Goal: Task Accomplishment & Management: Use online tool/utility

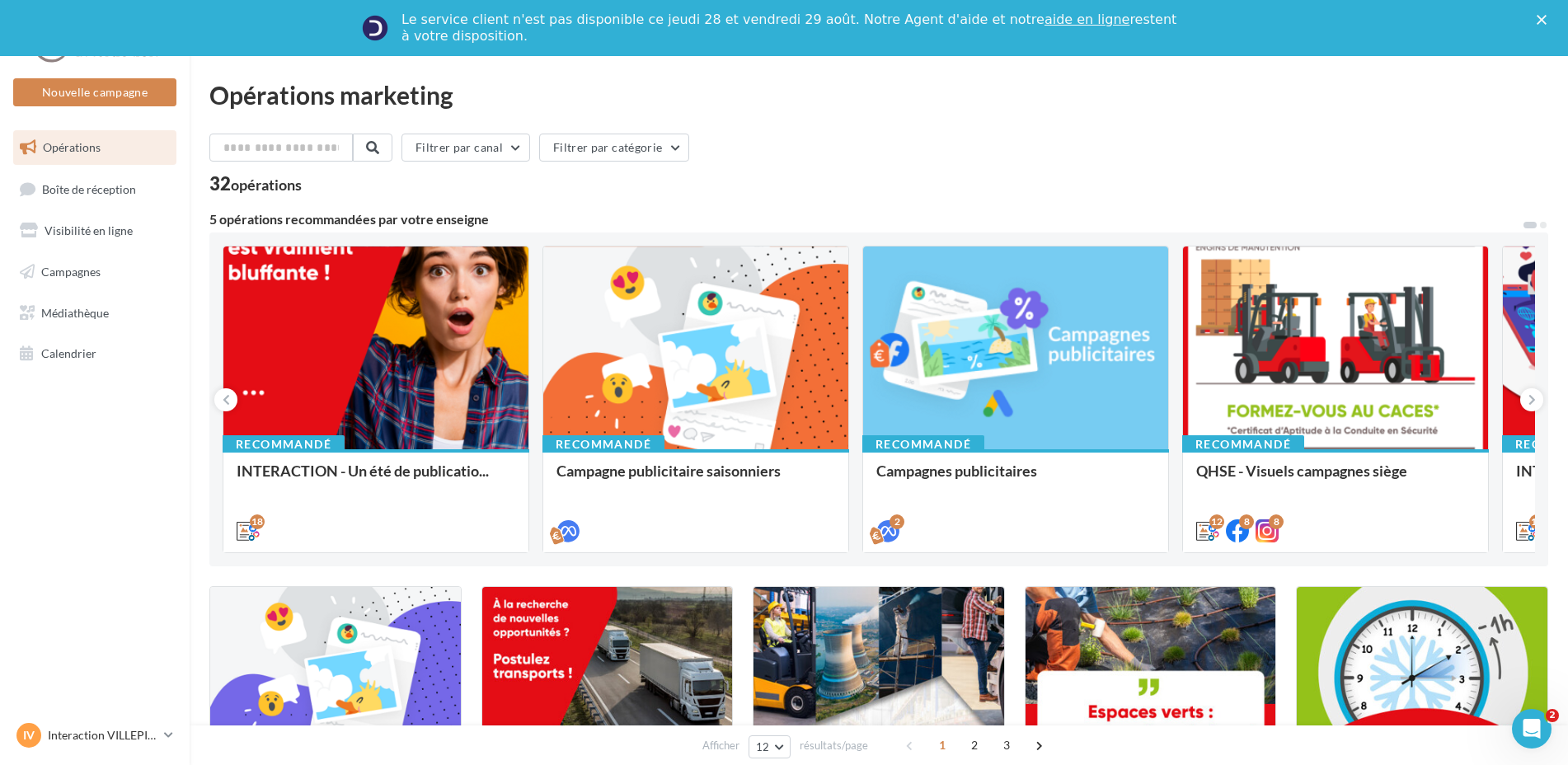
click at [536, 38] on div "Le service client n'est pas disponible ce jeudi 28 et vendredi 29 août. Notre A…" at bounding box center [790, 28] width 778 height 33
click at [87, 273] on span "Campagnes" at bounding box center [70, 272] width 59 height 14
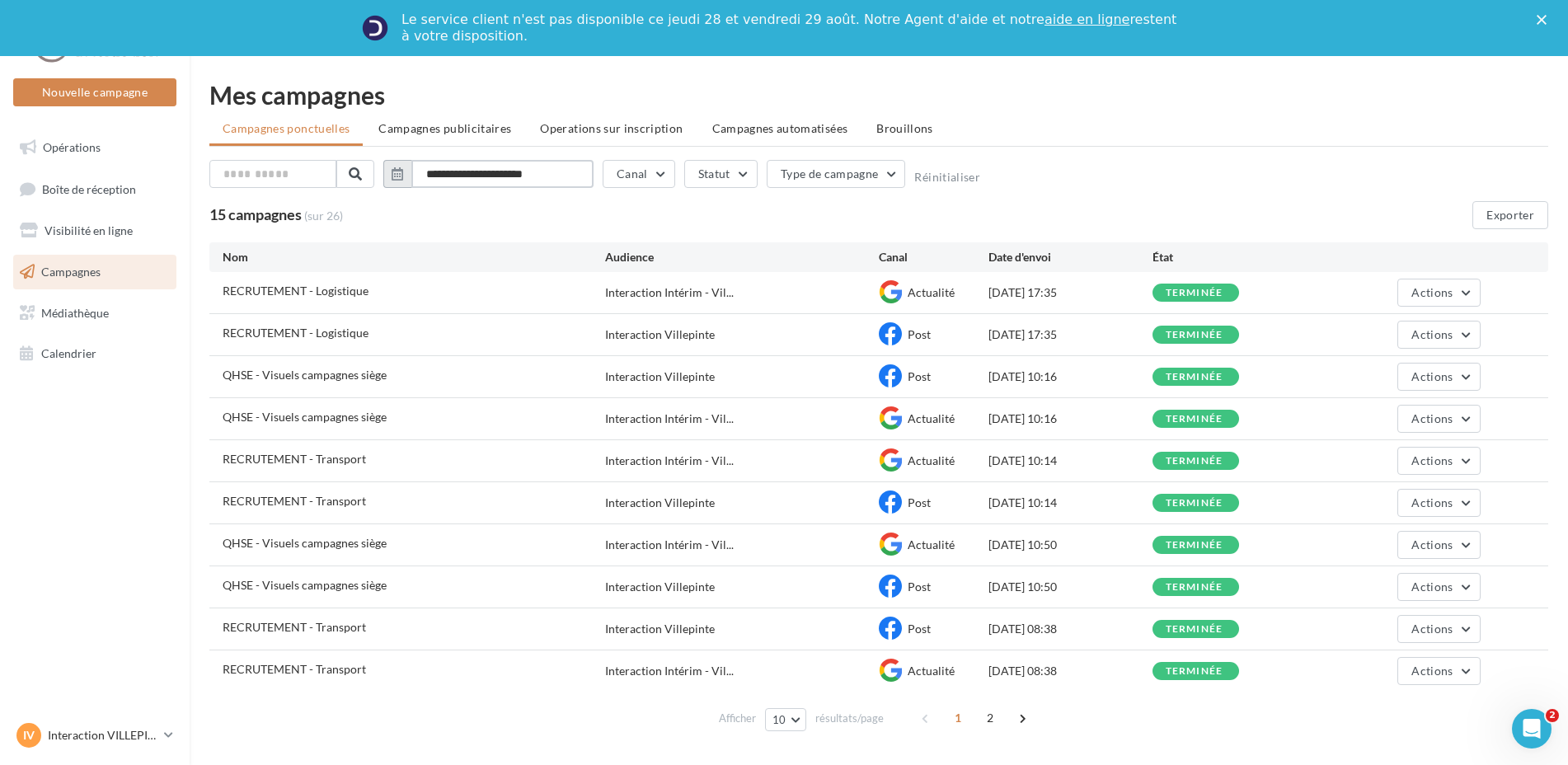
click at [568, 177] on input "**********" at bounding box center [502, 174] width 182 height 28
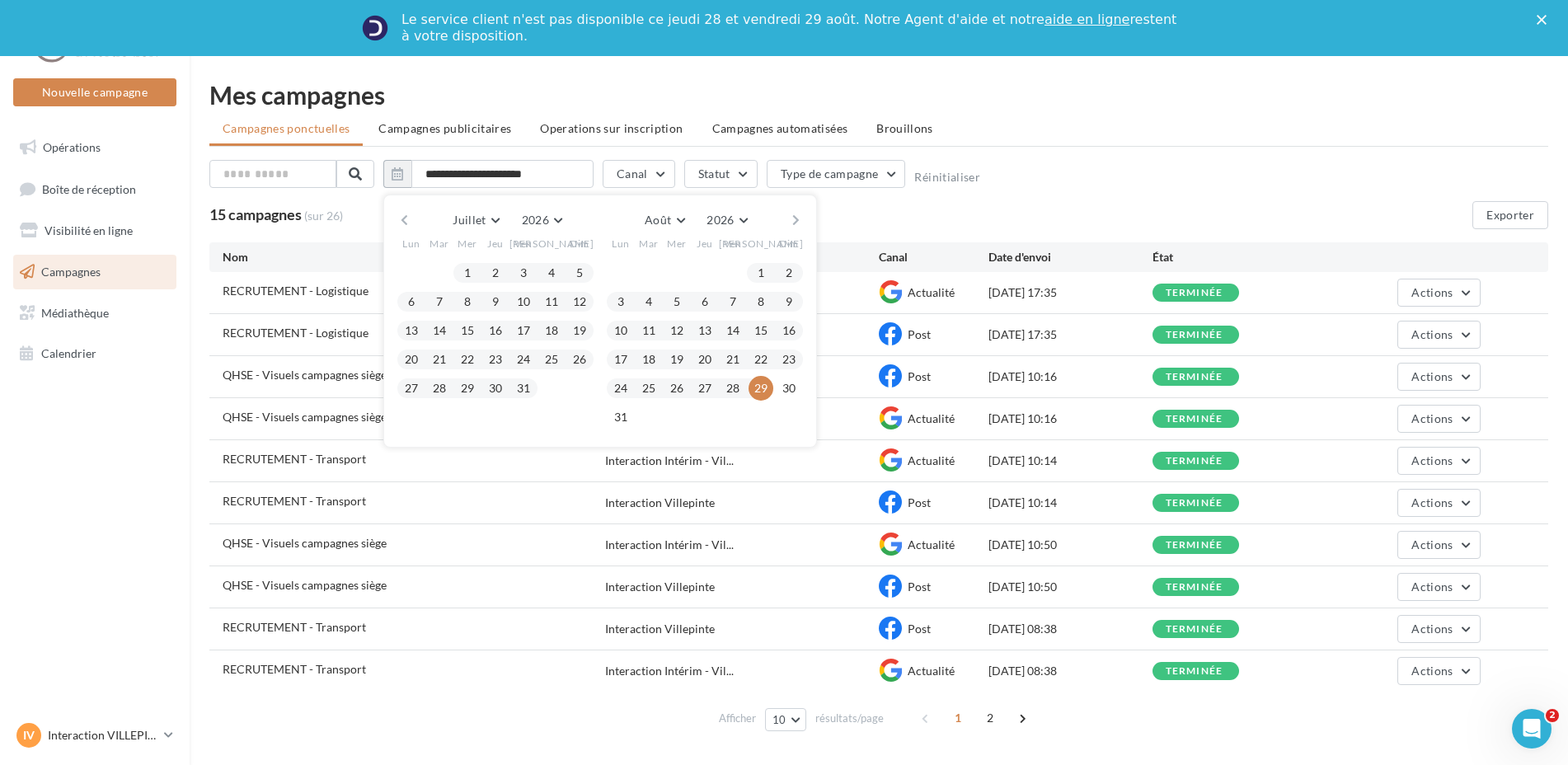
click at [796, 221] on button "button" at bounding box center [796, 220] width 14 height 23
click at [651, 271] on button "1" at bounding box center [649, 273] width 25 height 25
click at [668, 384] on button "30" at bounding box center [676, 388] width 25 height 25
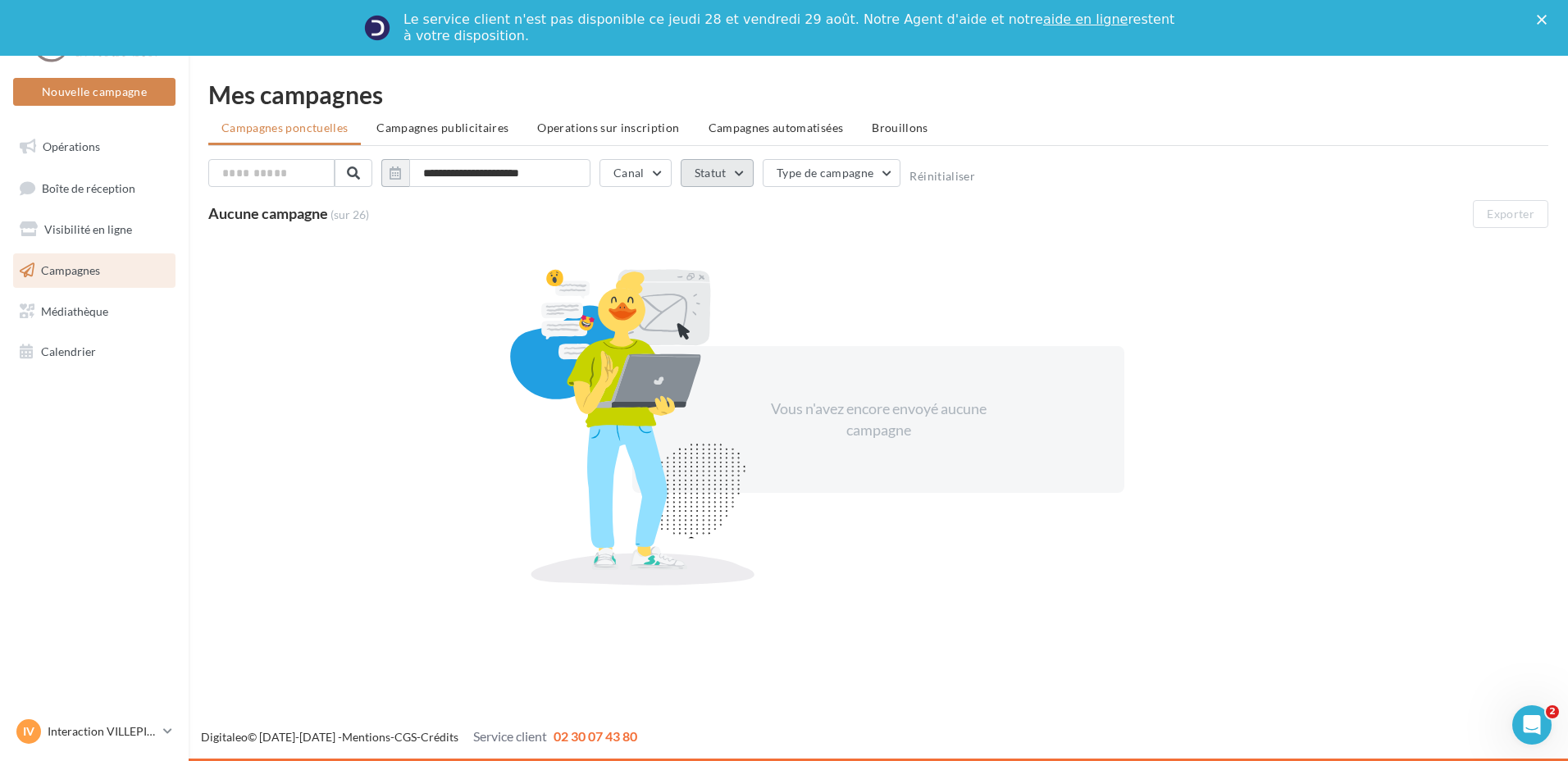
click at [735, 181] on button "Statut" at bounding box center [718, 173] width 73 height 28
click at [565, 169] on input "**********" at bounding box center [499, 173] width 181 height 28
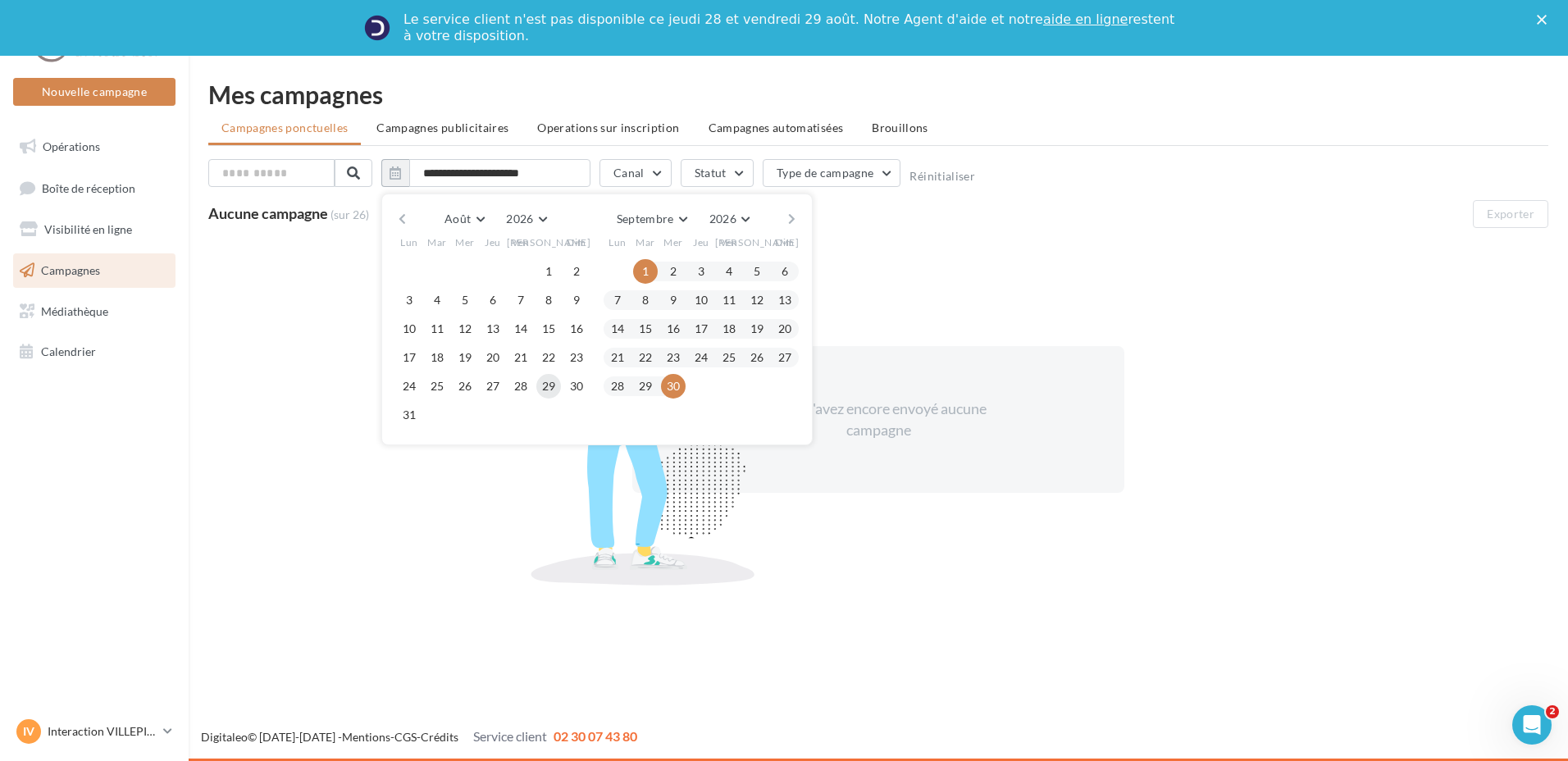
click at [554, 387] on button "29" at bounding box center [548, 386] width 25 height 25
click at [553, 387] on button "29" at bounding box center [548, 386] width 25 height 25
type input "**********"
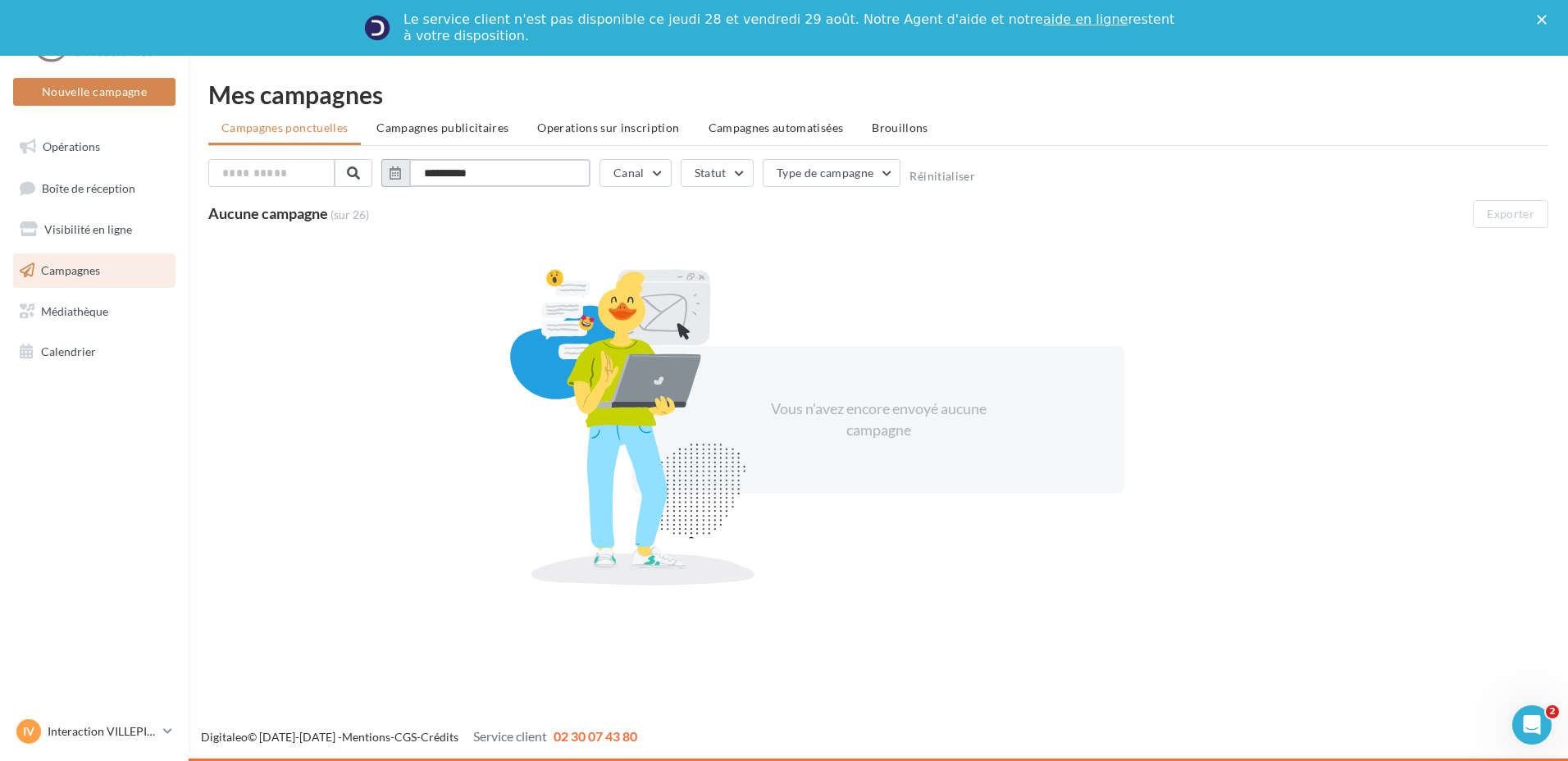
click at [518, 174] on input "**********" at bounding box center [499, 173] width 181 height 28
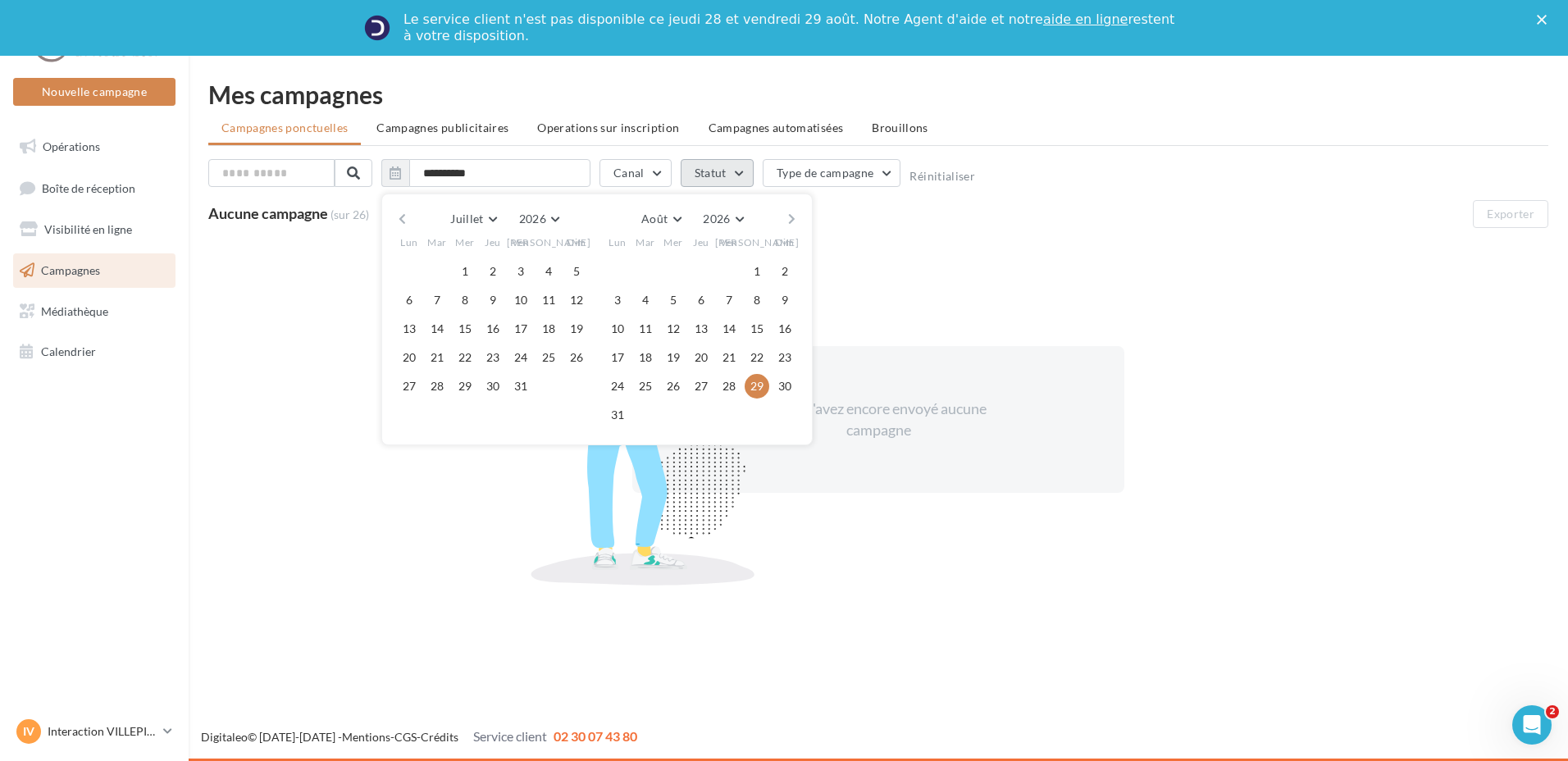
click at [717, 170] on button "Statut" at bounding box center [718, 173] width 73 height 28
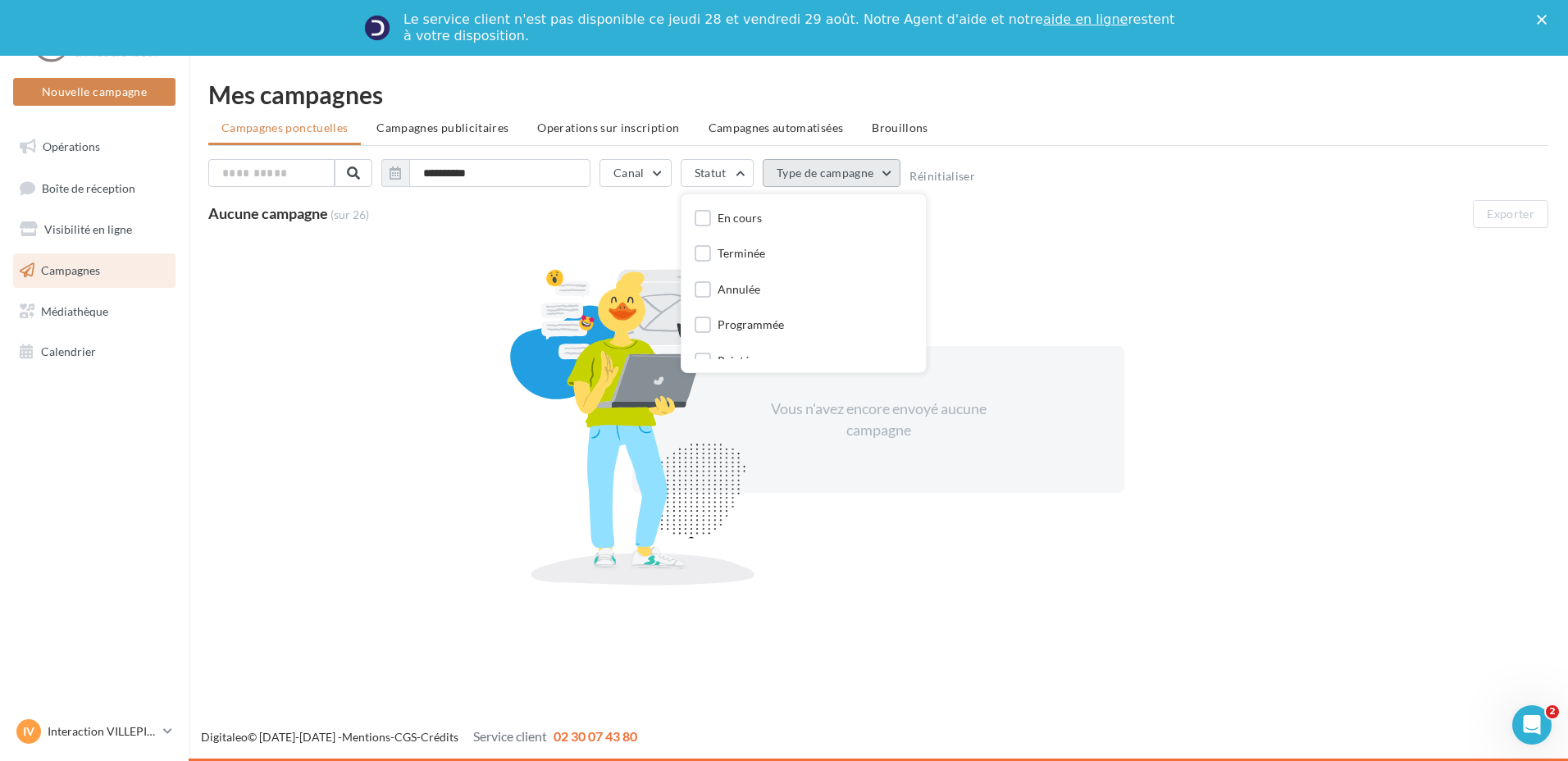
click at [776, 173] on button "Type de campagne" at bounding box center [832, 173] width 139 height 28
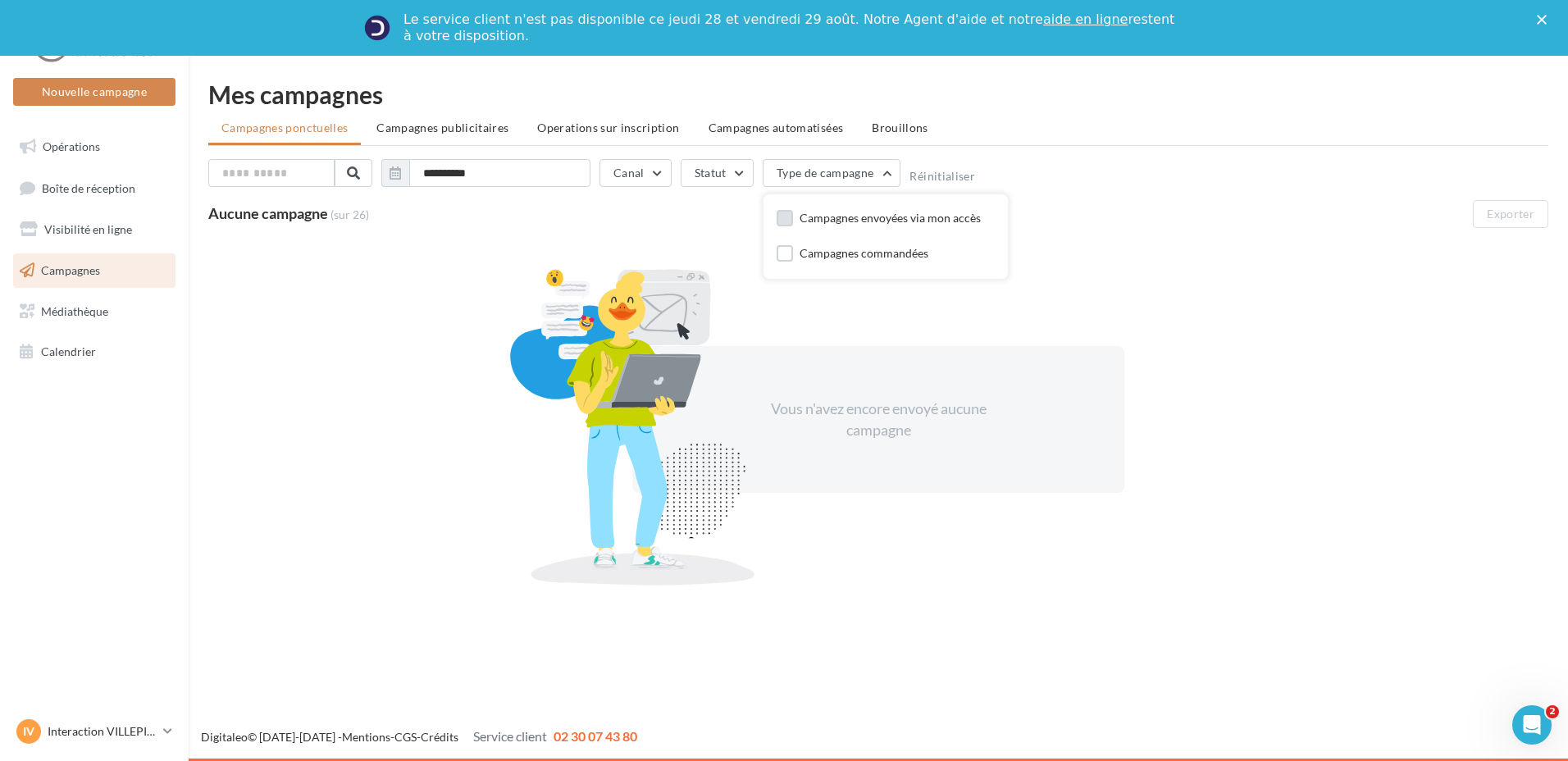
click at [782, 222] on label at bounding box center [784, 218] width 16 height 16
click at [91, 316] on span "Médiathèque" at bounding box center [74, 310] width 67 height 14
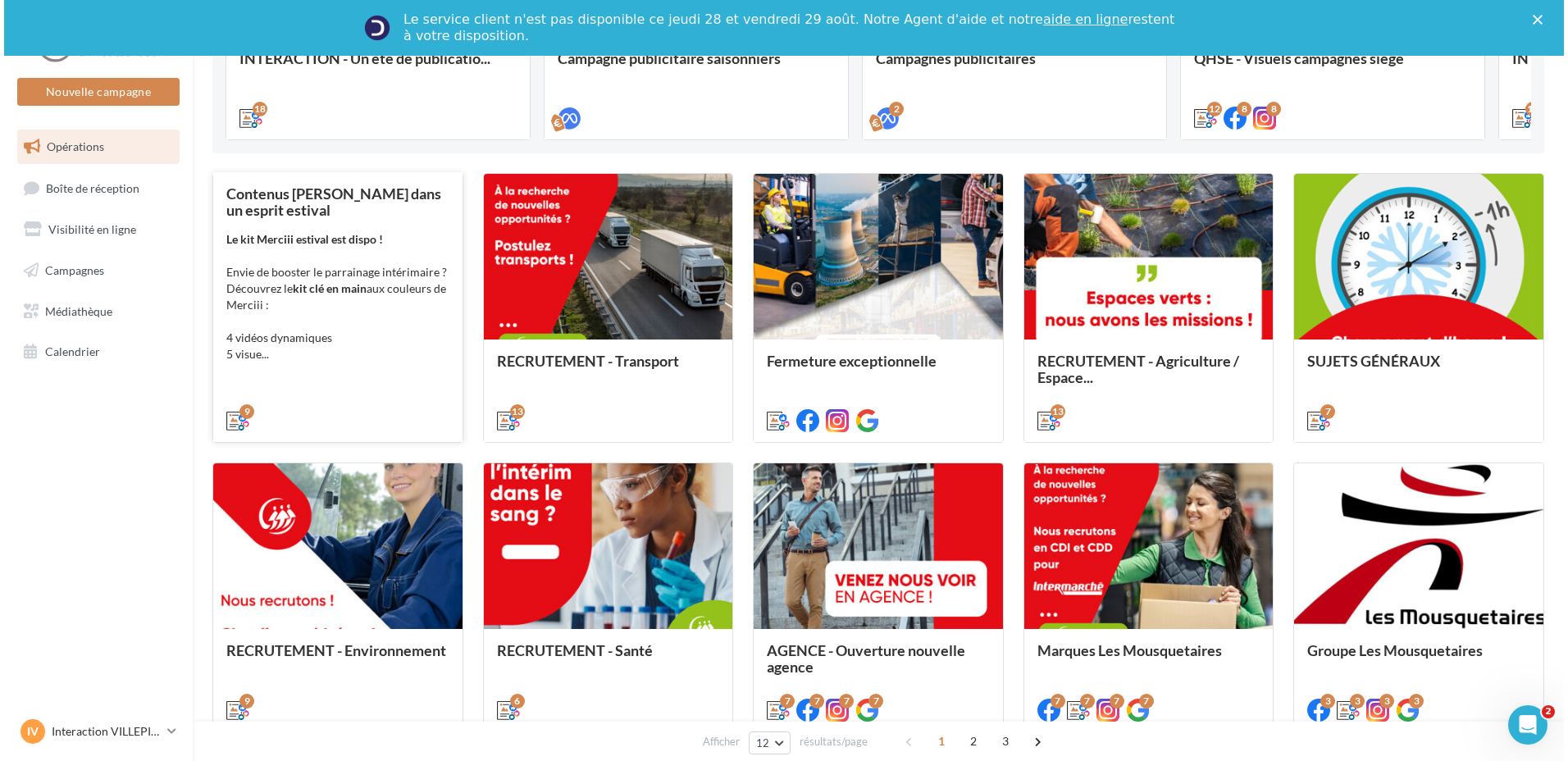
scroll to position [246, 0]
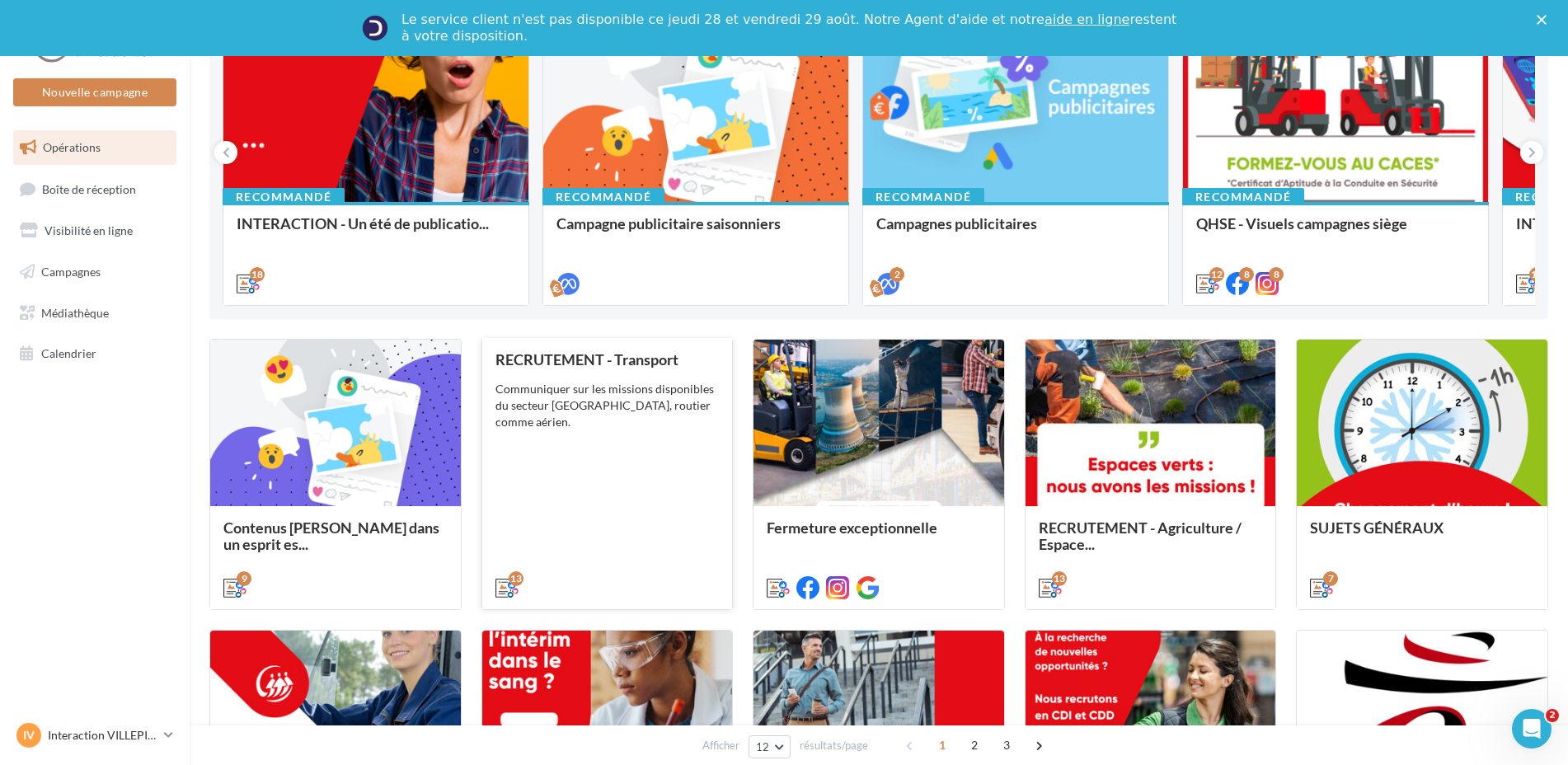
click at [665, 415] on div "RECRUTEMENT - Transport Communiquer sur les missions disponibles du secteur Tra…" at bounding box center [608, 473] width 224 height 244
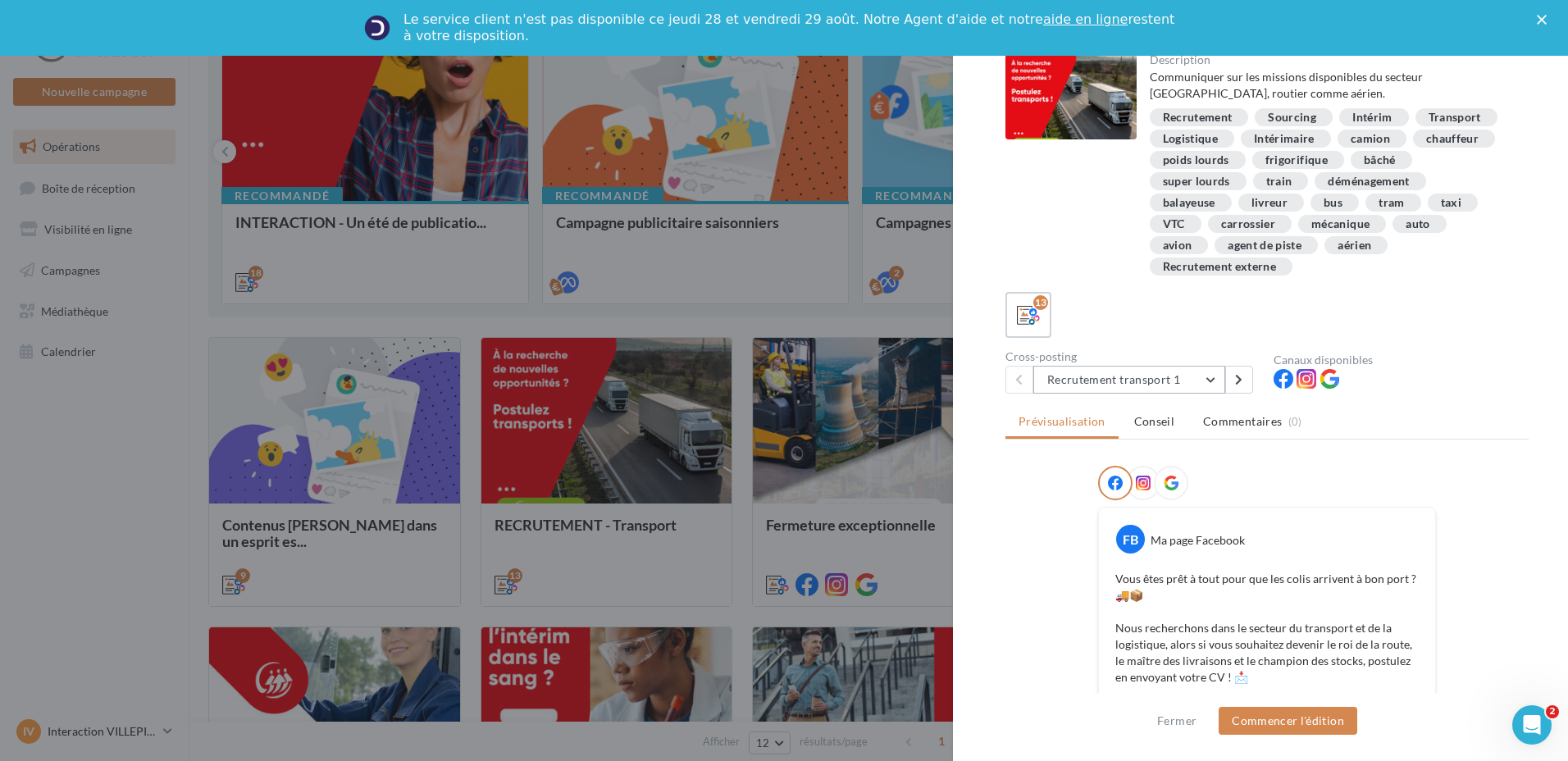
click at [1212, 382] on button "Recrutement transport 1" at bounding box center [1129, 379] width 192 height 28
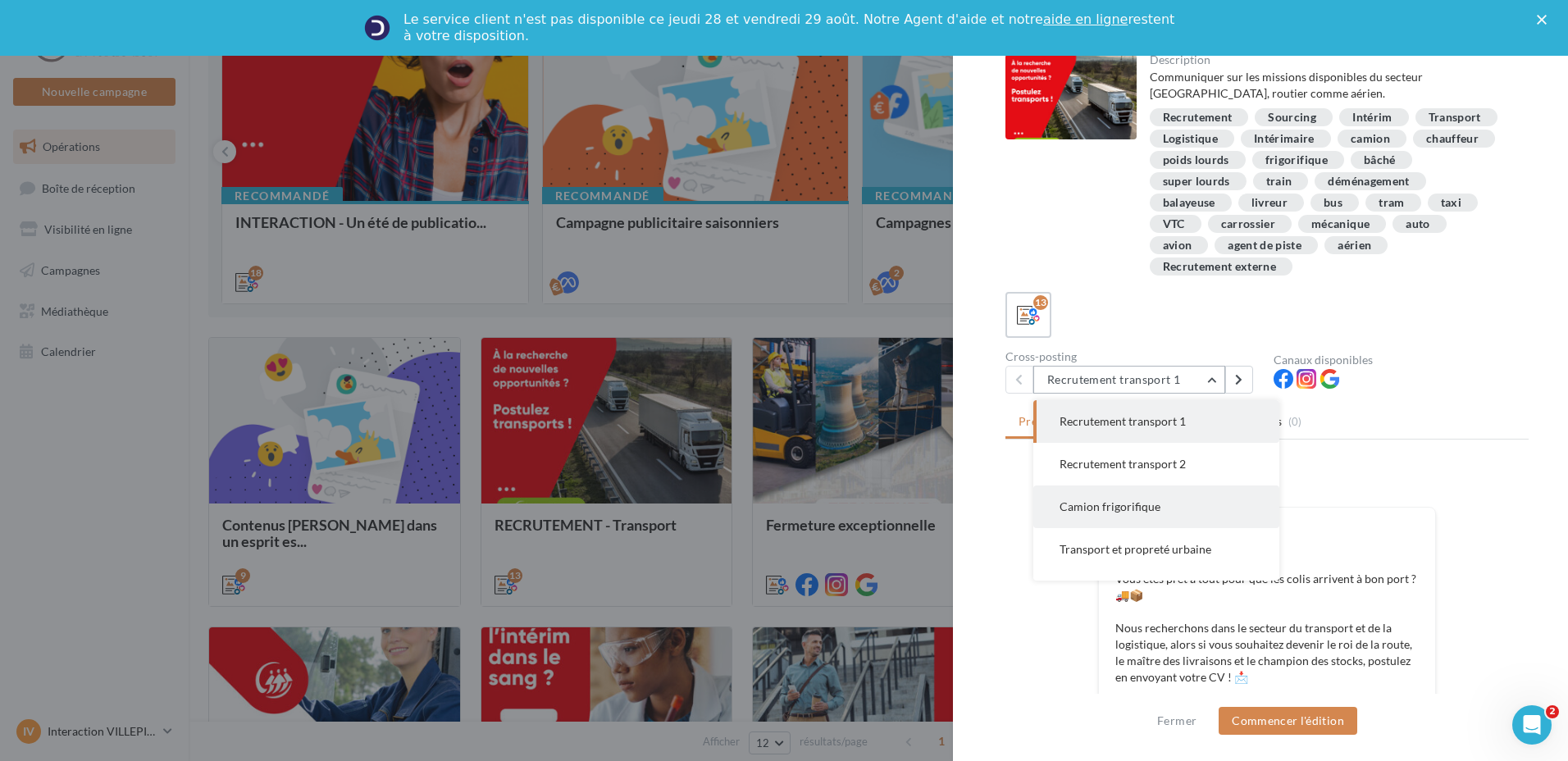
scroll to position [82, 0]
click at [1159, 418] on button "Camion frigorifique" at bounding box center [1156, 425] width 246 height 43
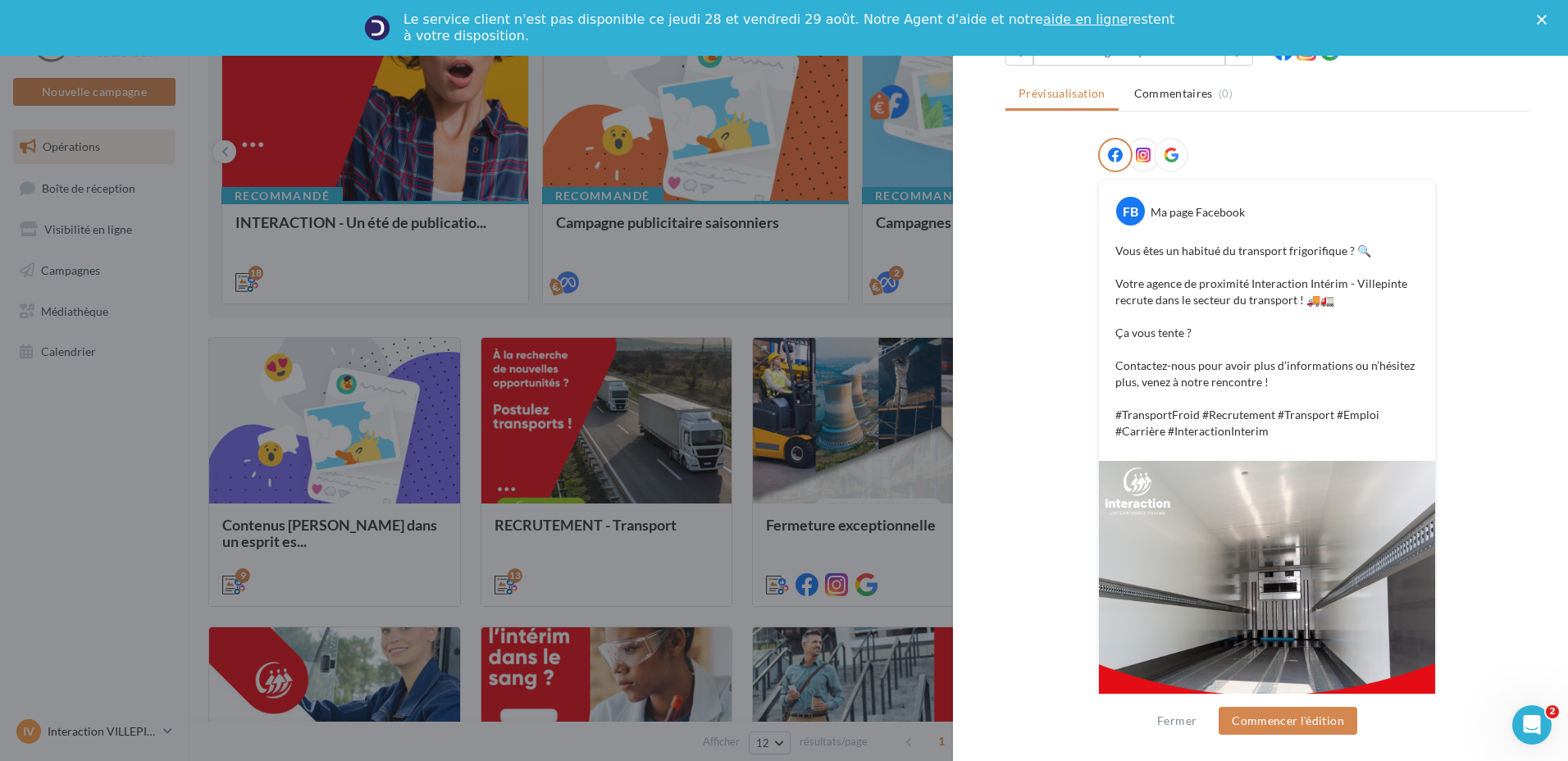
scroll to position [439, 0]
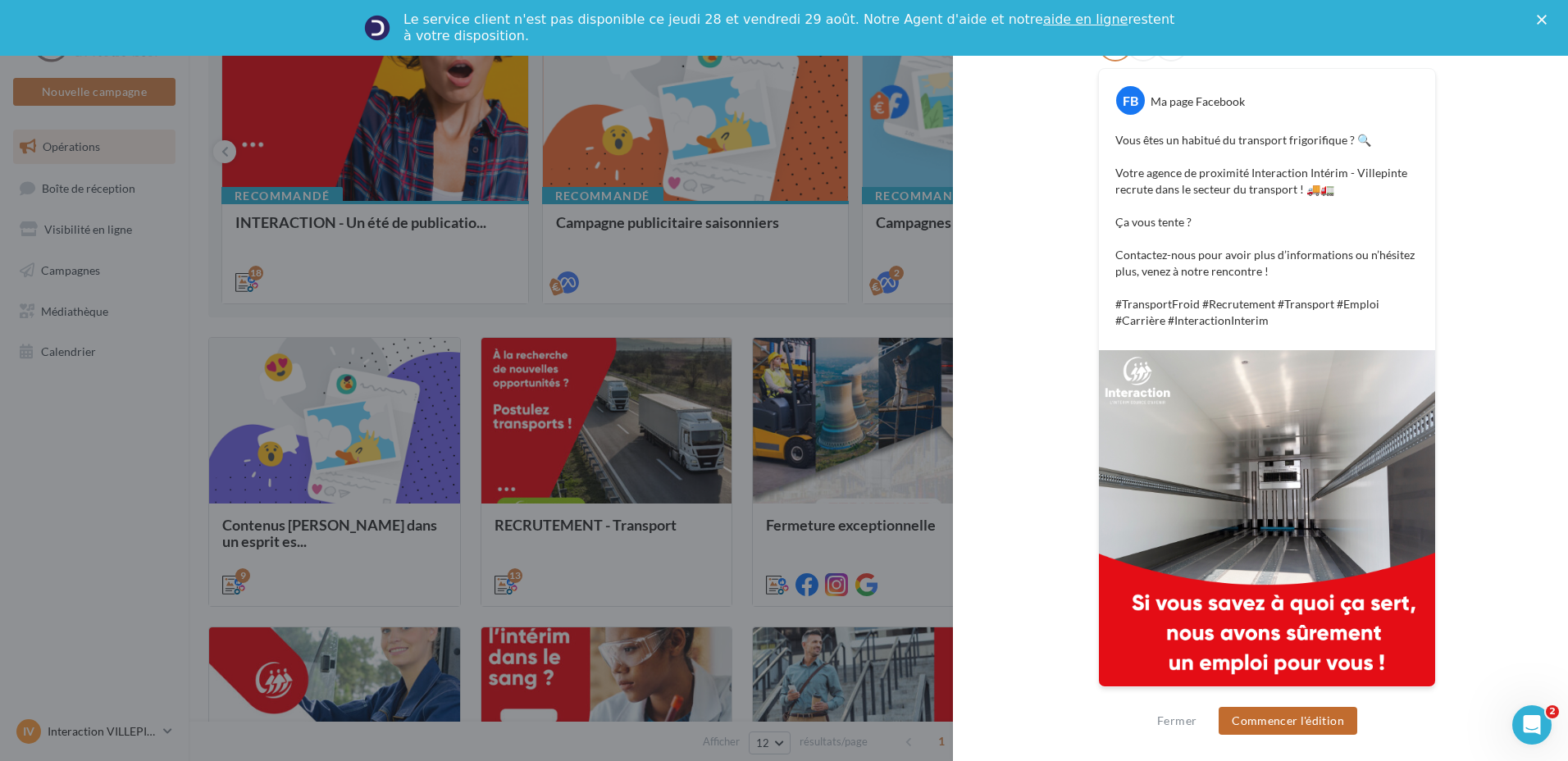
click at [1287, 724] on button "Commencer l'édition" at bounding box center [1287, 721] width 139 height 28
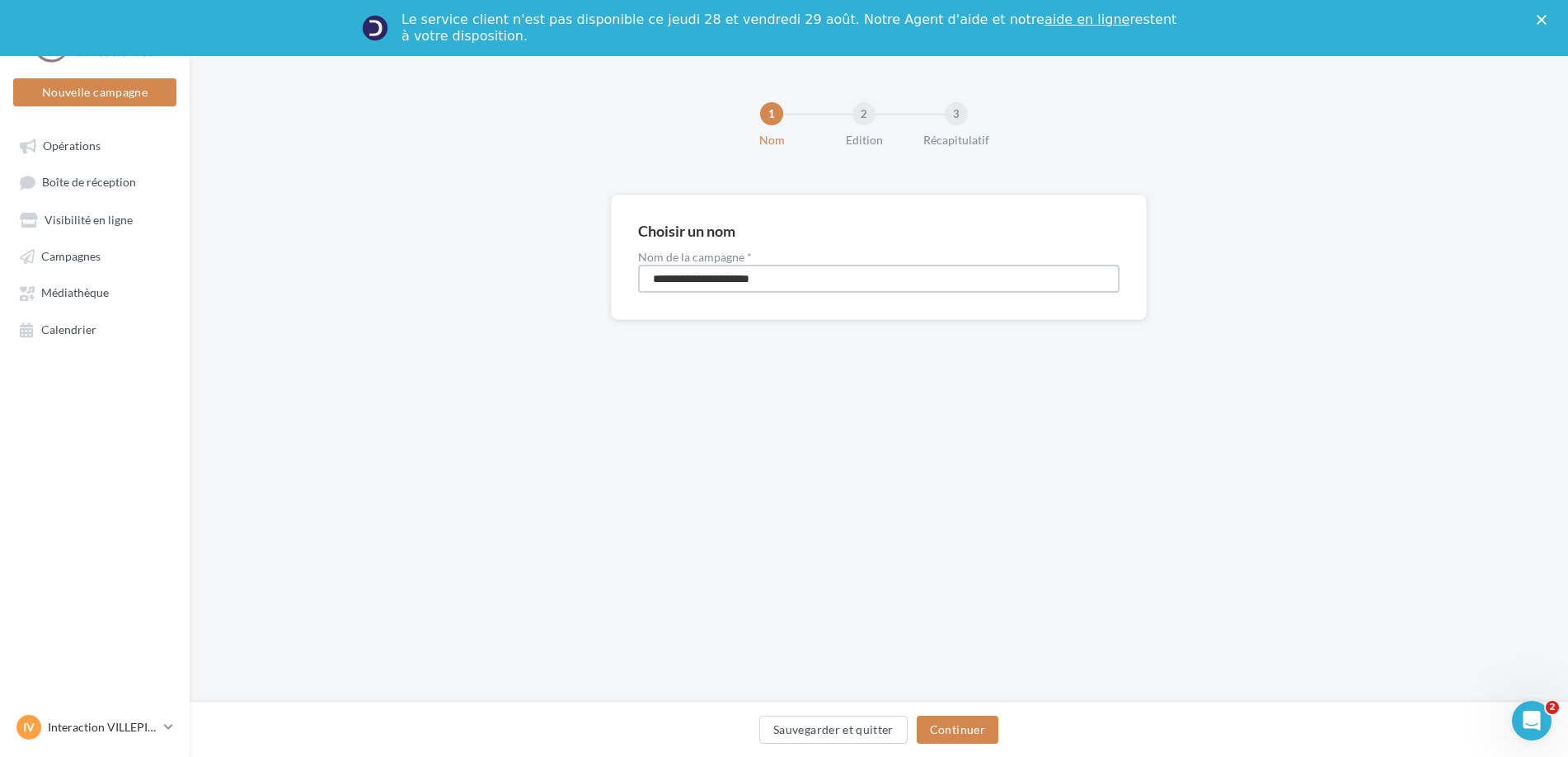
click at [761, 290] on input "**********" at bounding box center [878, 279] width 481 height 28
click at [963, 743] on div "Sauvegarder et quitter Continuer" at bounding box center [878, 732] width 1352 height 35
click at [931, 716] on button "Continuer" at bounding box center [957, 729] width 81 height 28
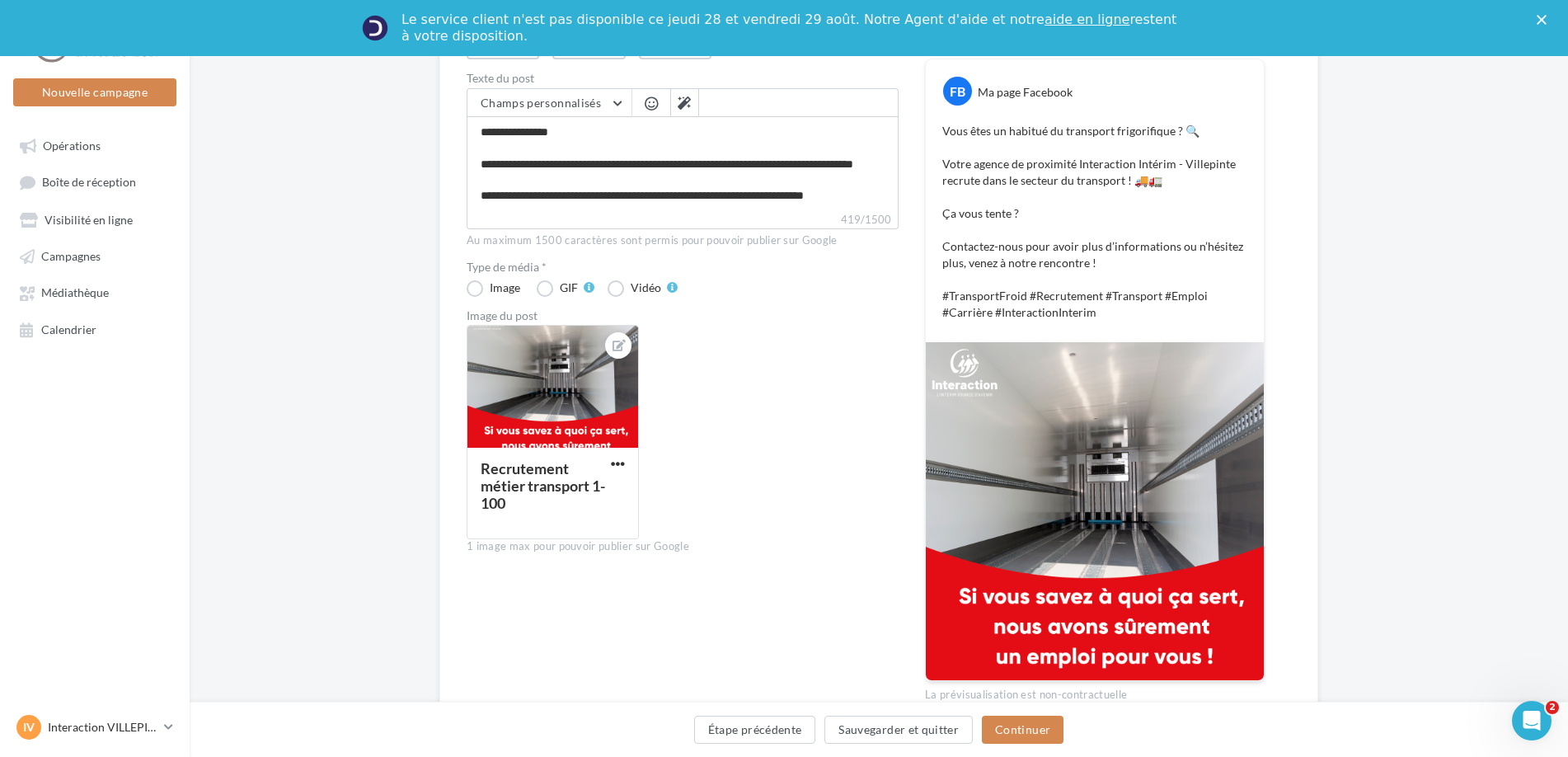
scroll to position [331, 0]
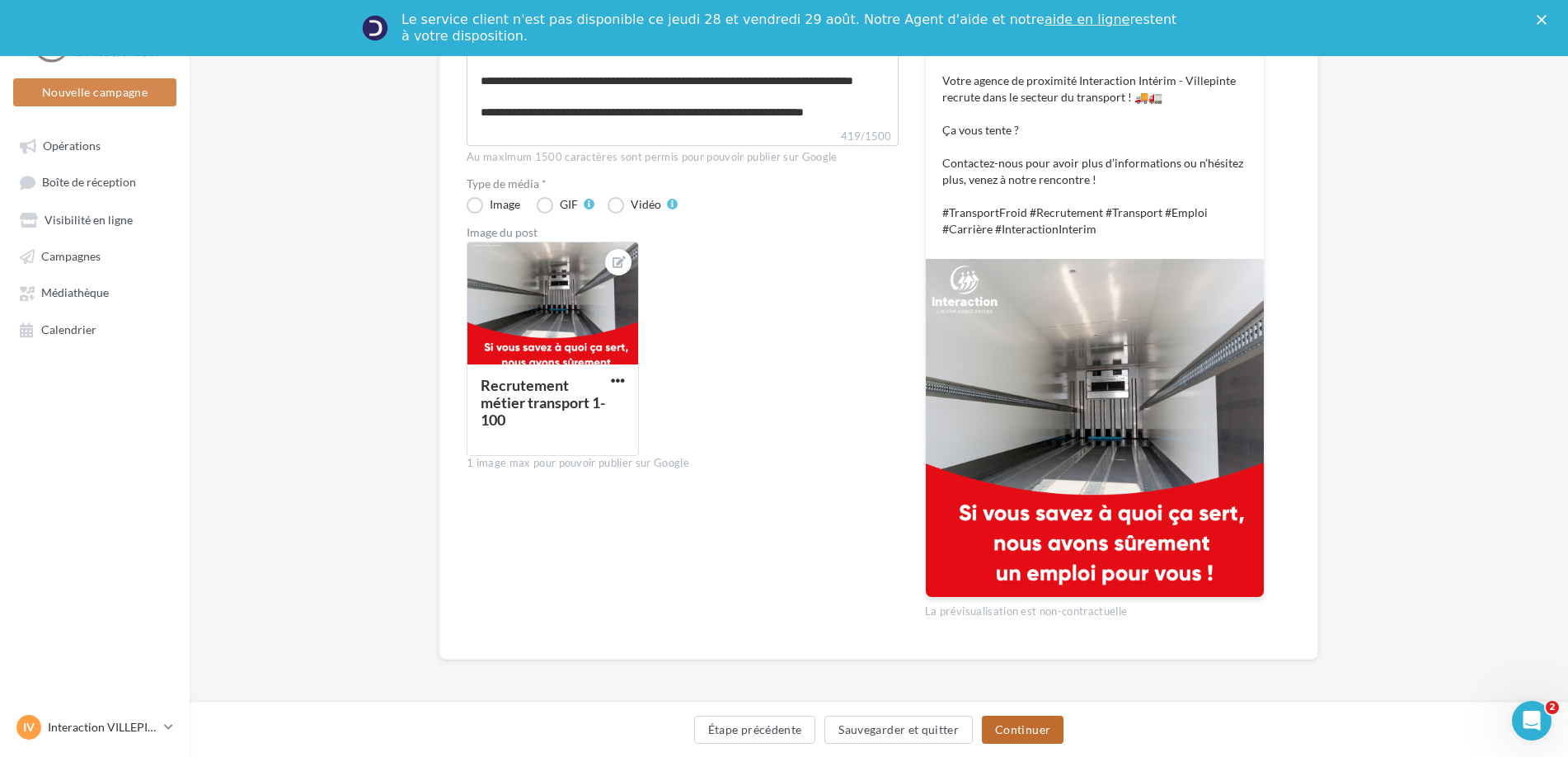
click at [1038, 730] on button "Continuer" at bounding box center [1022, 729] width 81 height 28
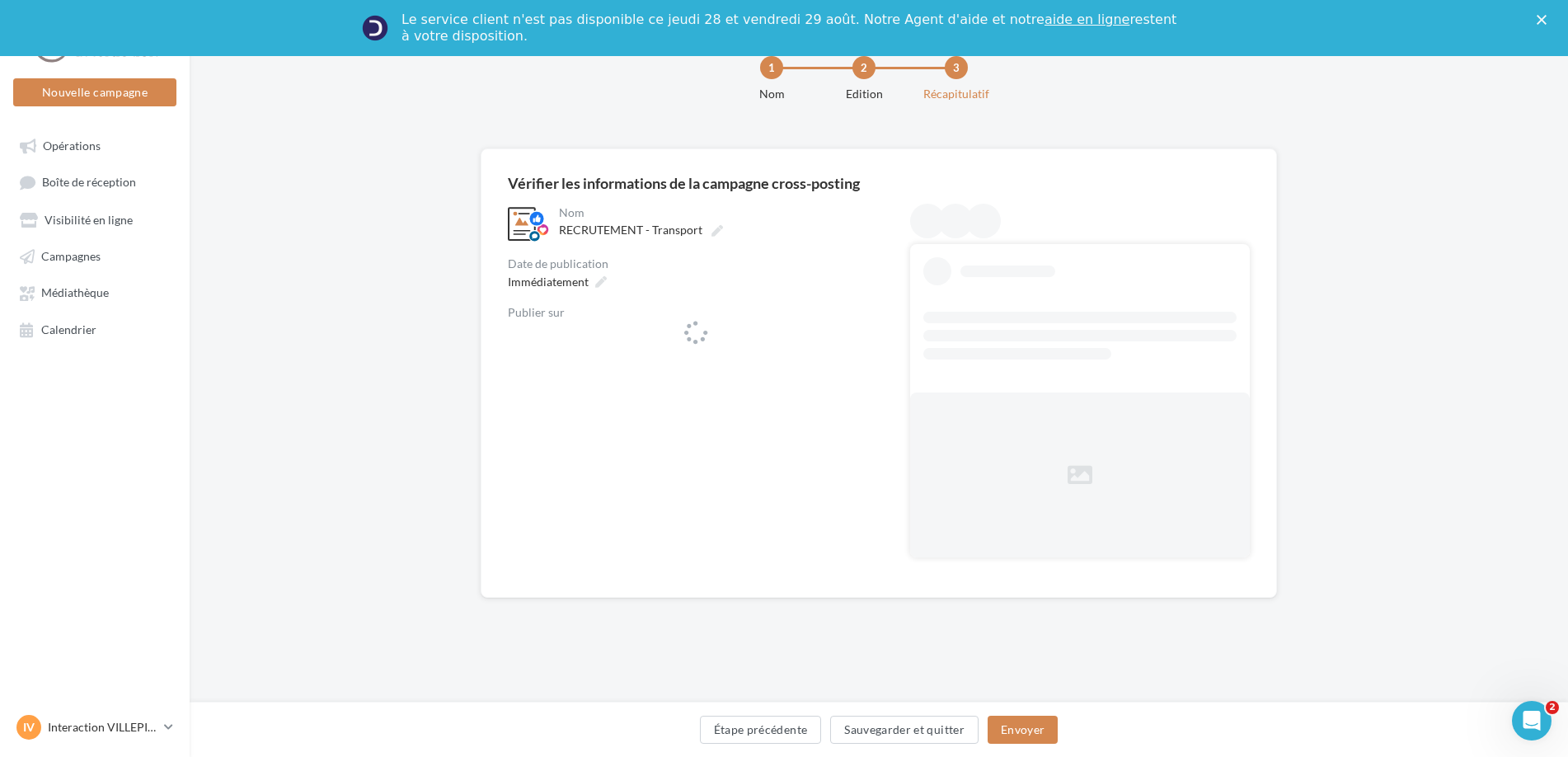
scroll to position [55, 0]
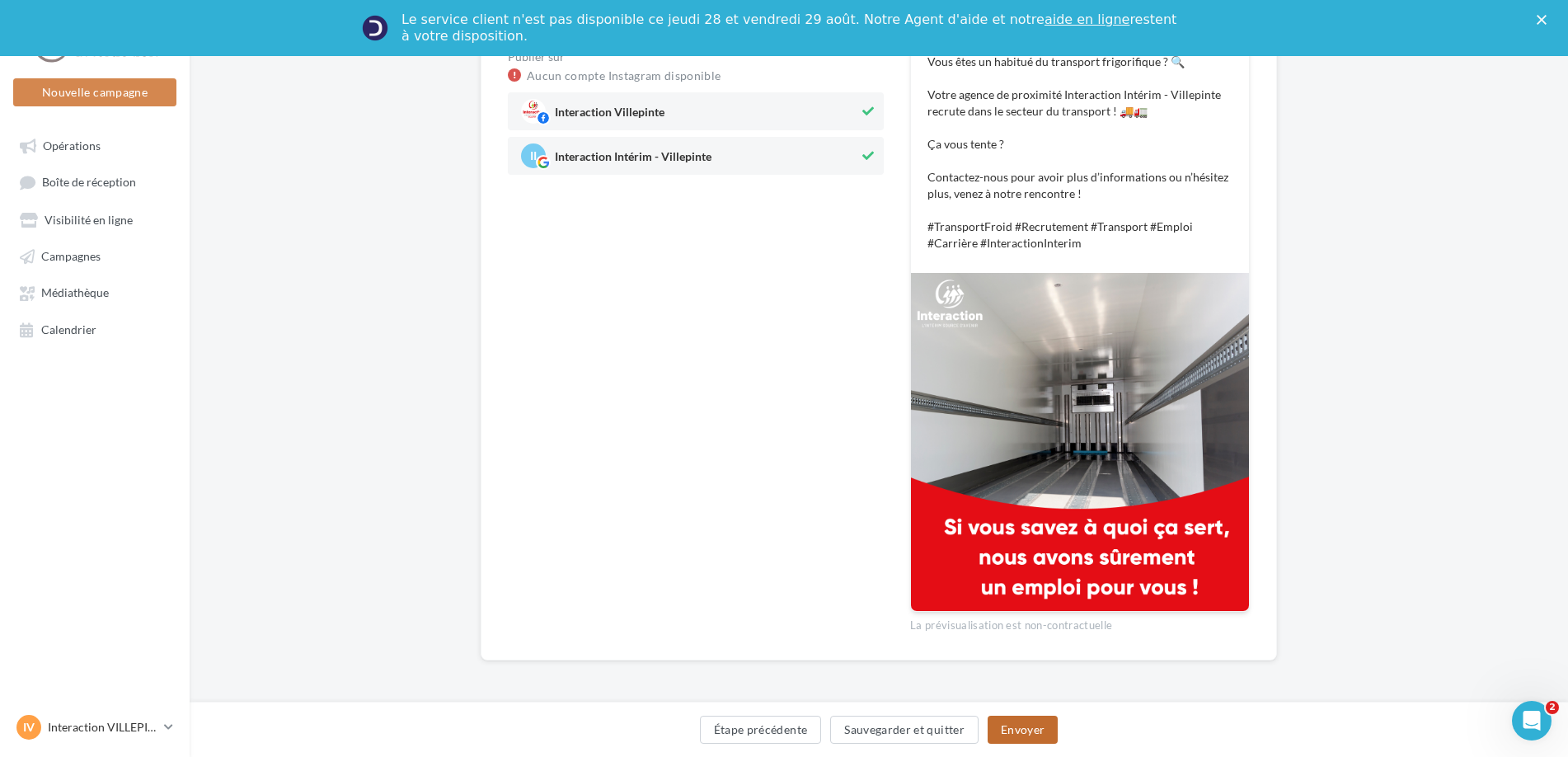
click at [1033, 731] on button "Envoyer" at bounding box center [1023, 729] width 70 height 28
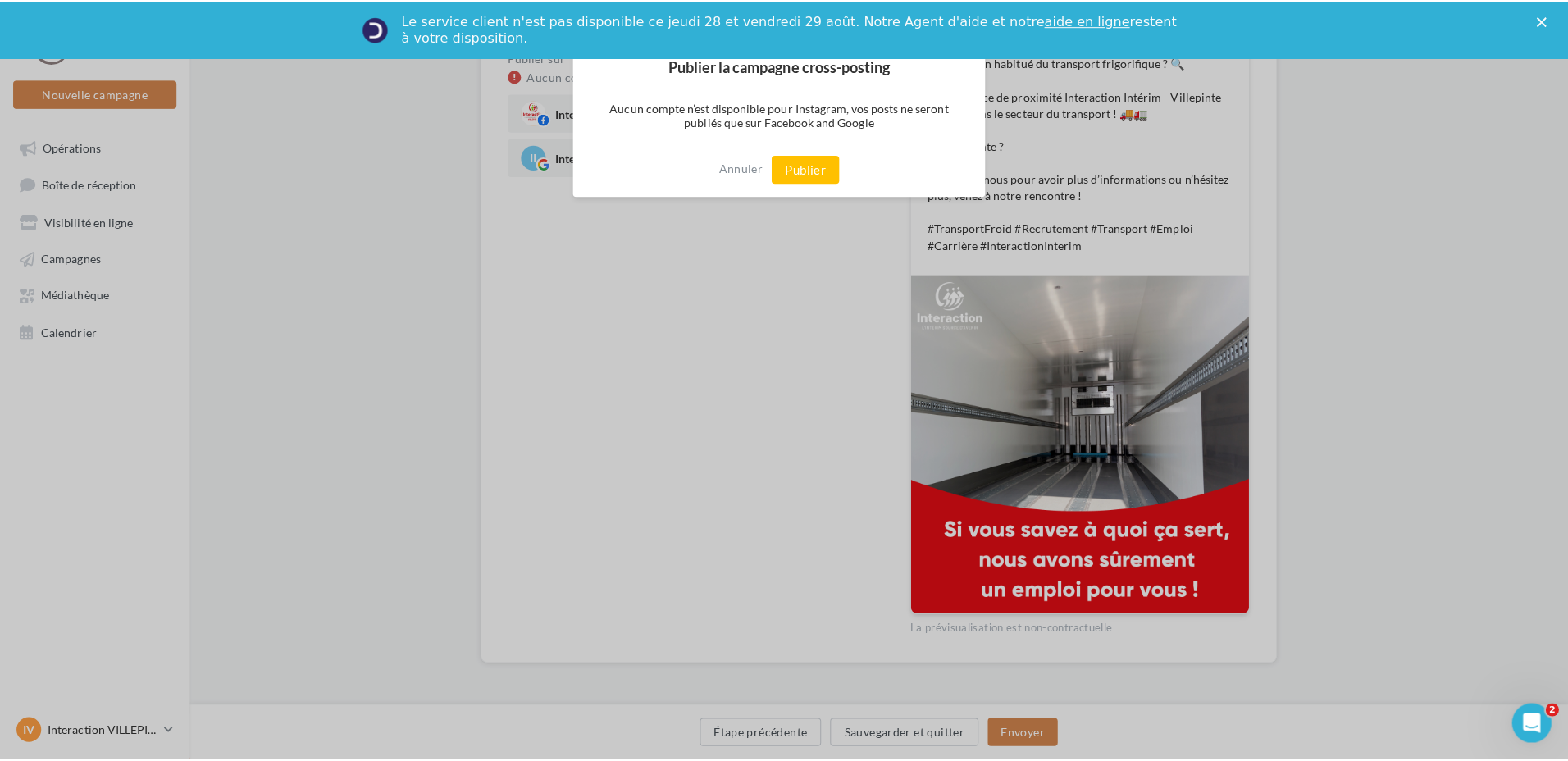
scroll to position [292, 0]
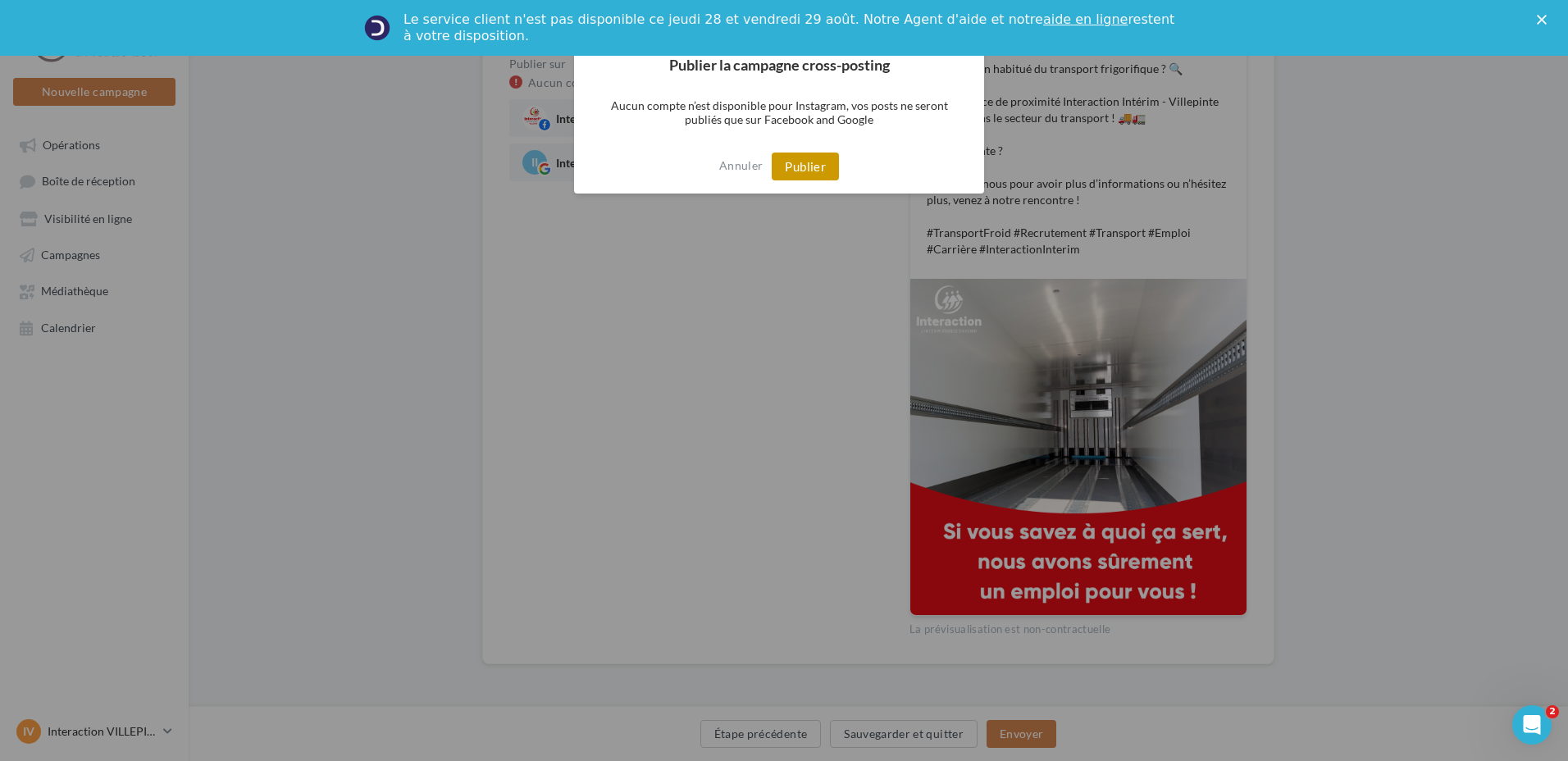
click at [818, 164] on button "Publier" at bounding box center [805, 166] width 67 height 28
